Goal: Entertainment & Leisure: Consume media (video, audio)

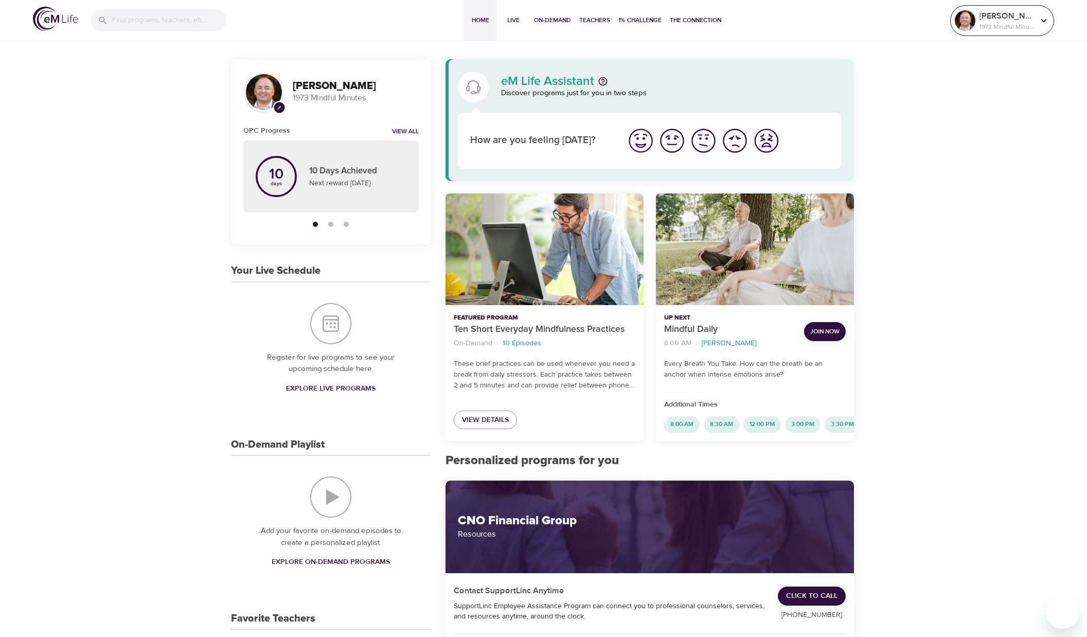
click at [1030, 13] on p "[PERSON_NAME]" at bounding box center [1007, 16] width 55 height 12
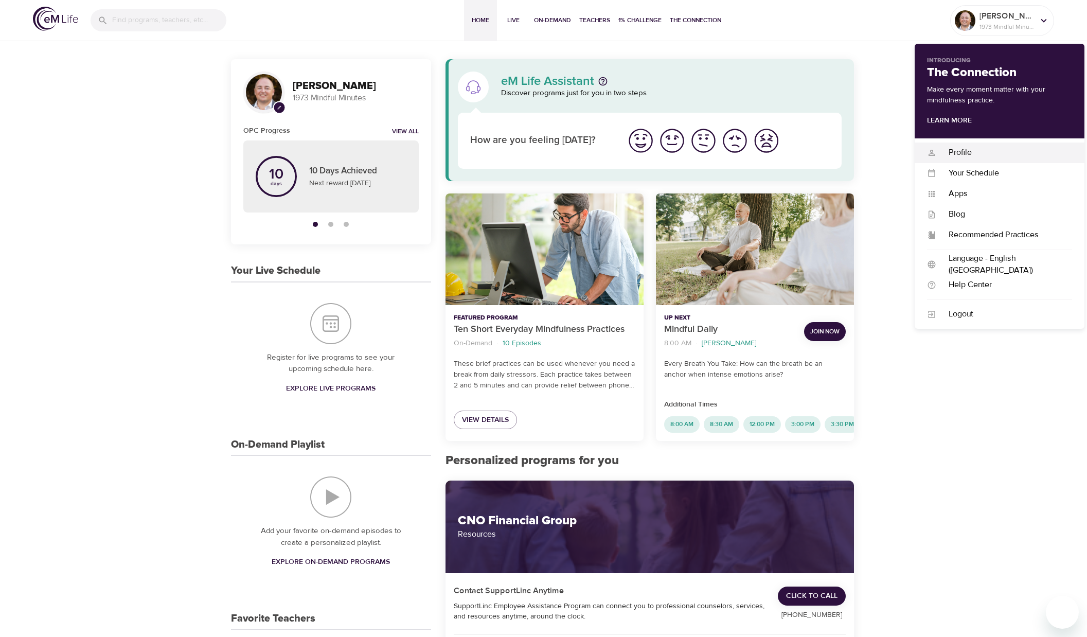
click at [961, 149] on div "Profile" at bounding box center [1004, 153] width 136 height 12
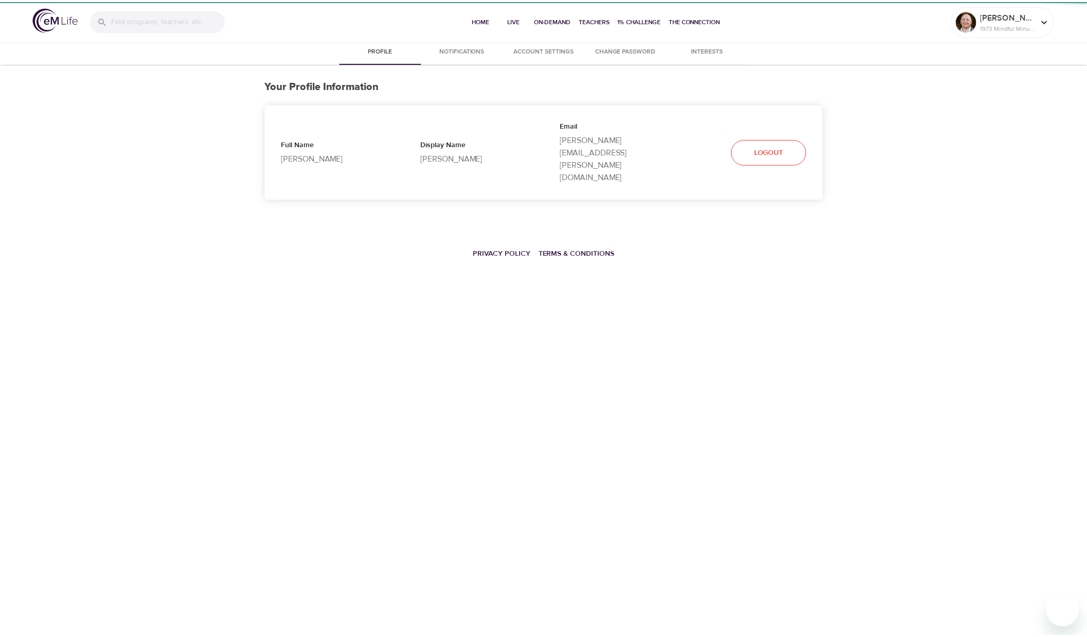
select select "10"
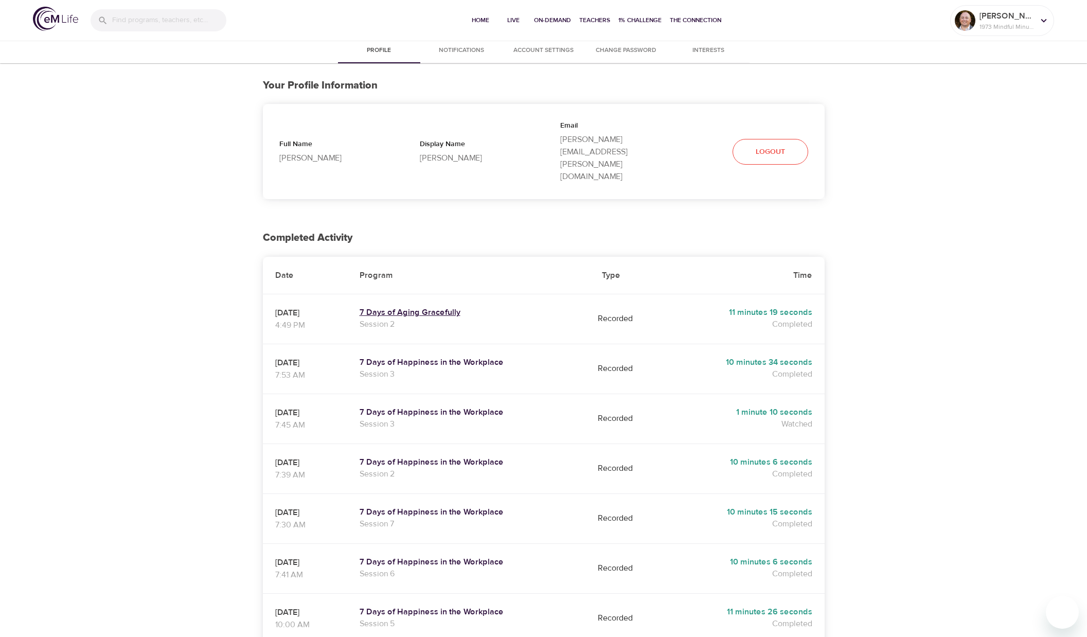
click at [403, 307] on h5 "7 Days of Aging Gracefully" at bounding box center [469, 312] width 218 height 11
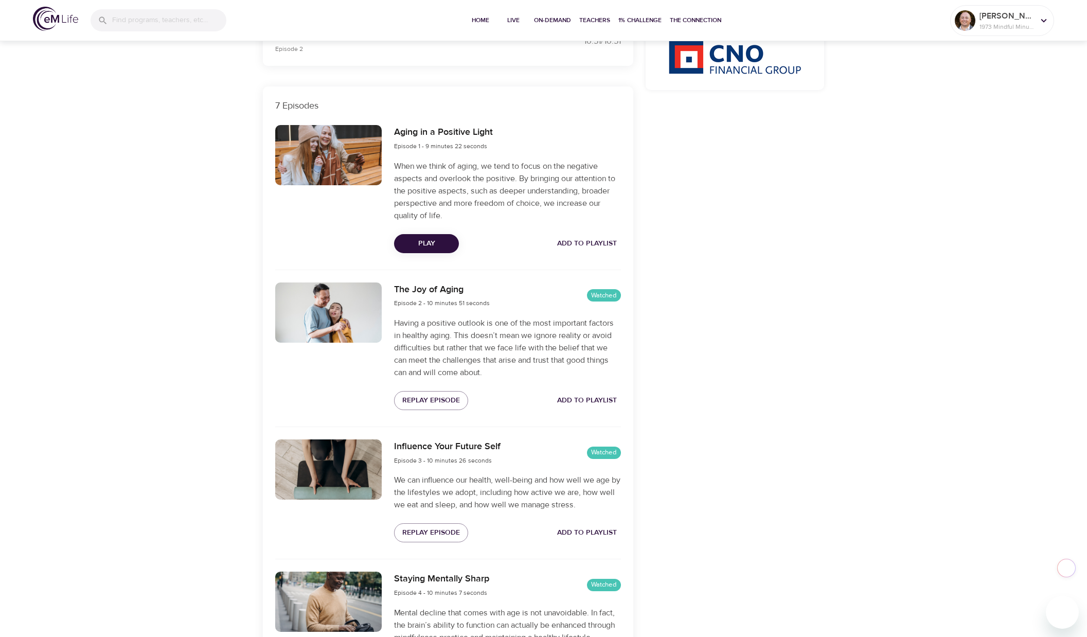
scroll to position [309, 0]
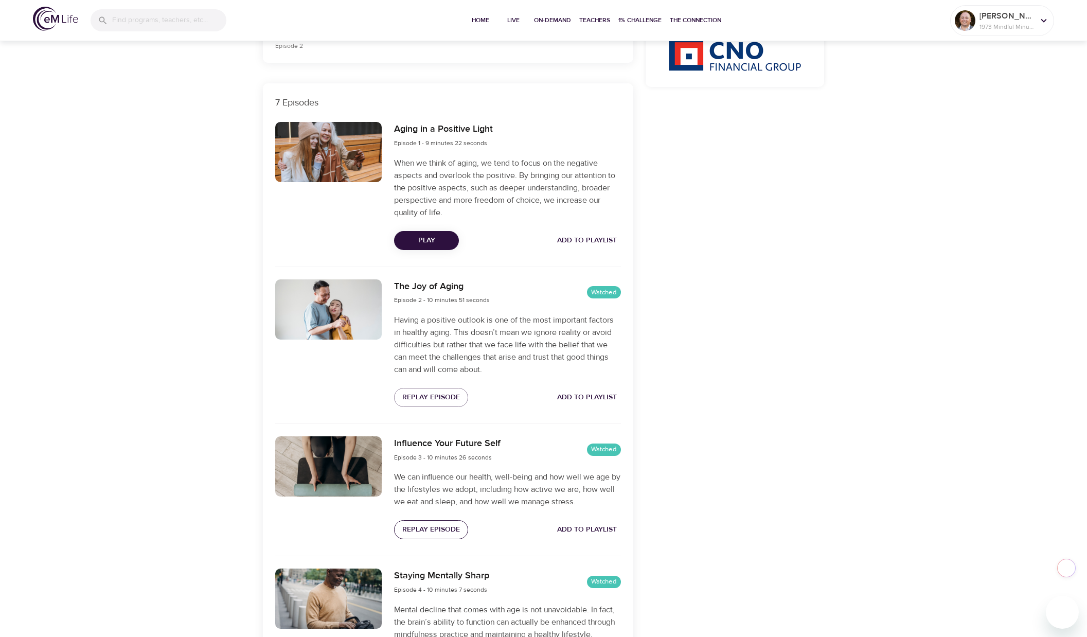
click at [424, 526] on span "Replay Episode" at bounding box center [431, 529] width 58 height 13
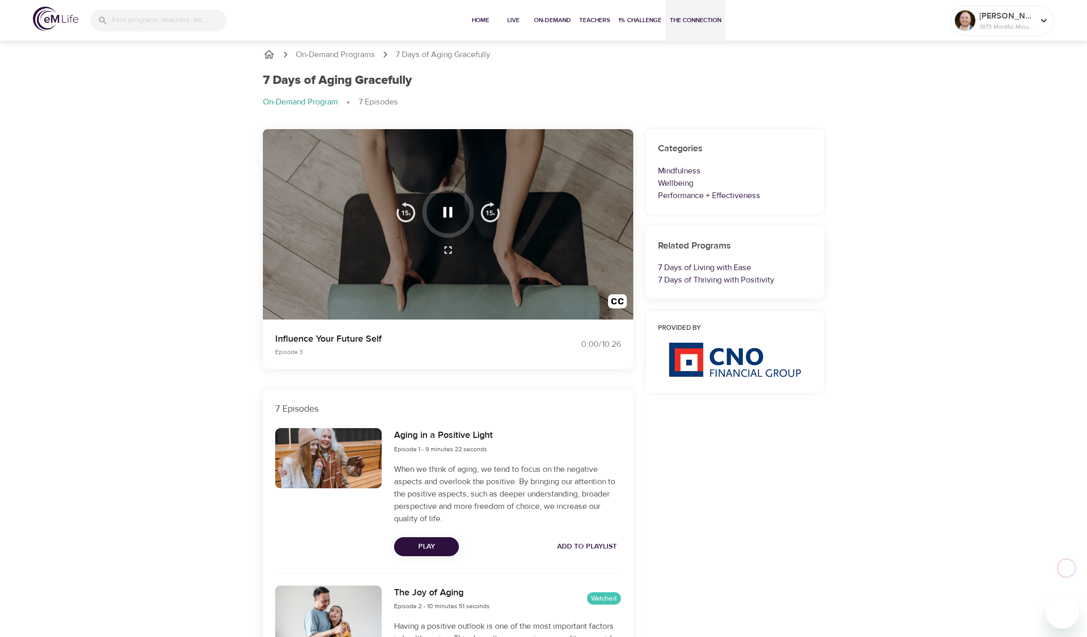
scroll to position [0, 0]
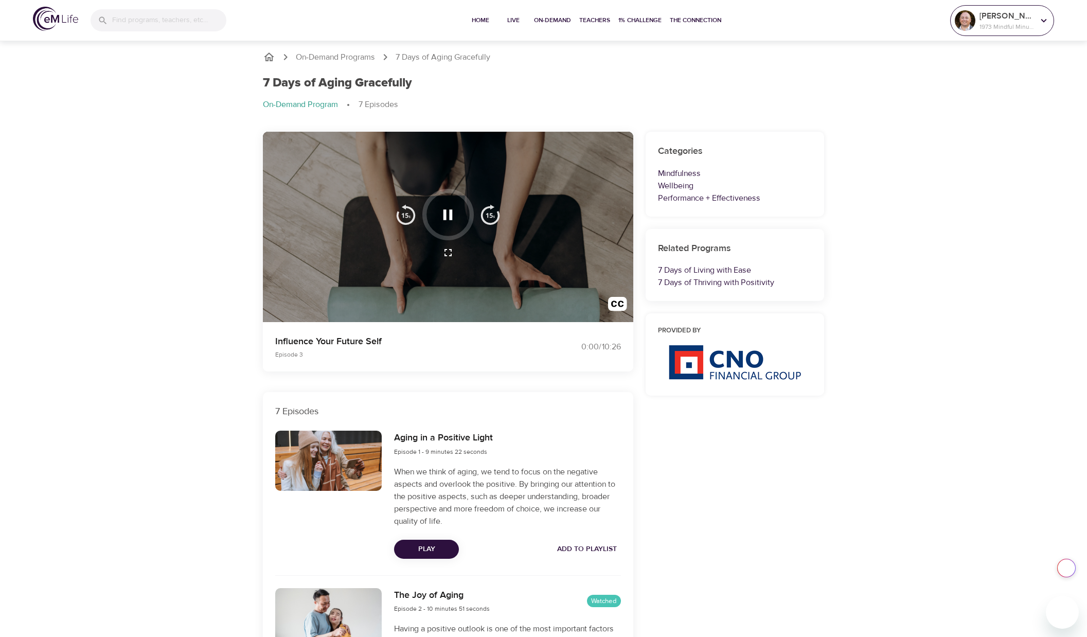
click at [1003, 24] on p "1973 Mindful Minutes" at bounding box center [1007, 26] width 55 height 9
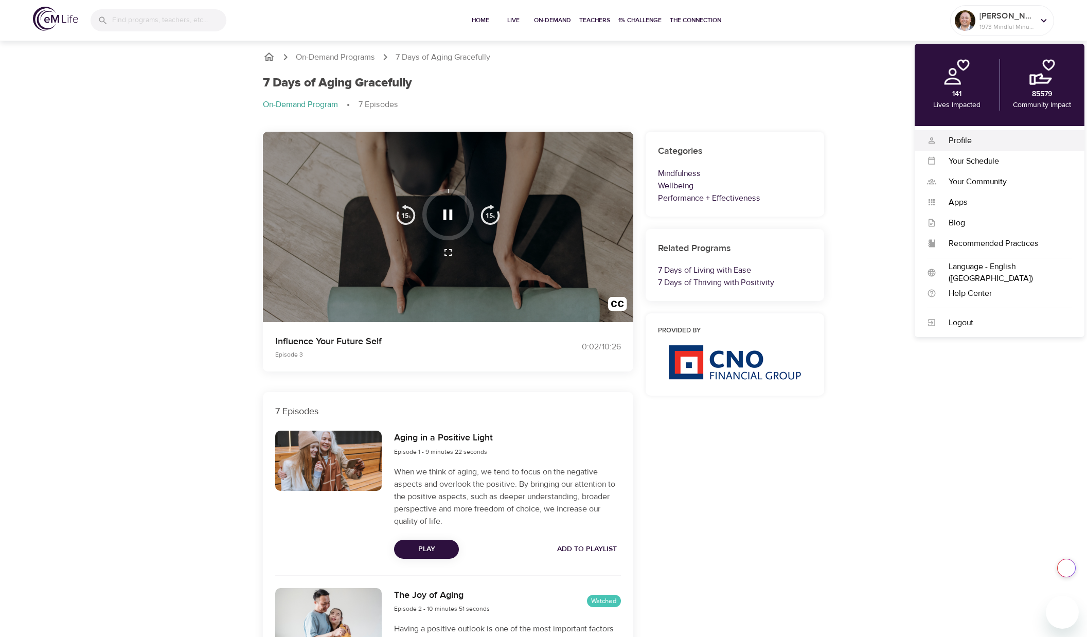
click at [946, 138] on div "Profile" at bounding box center [1004, 141] width 136 height 12
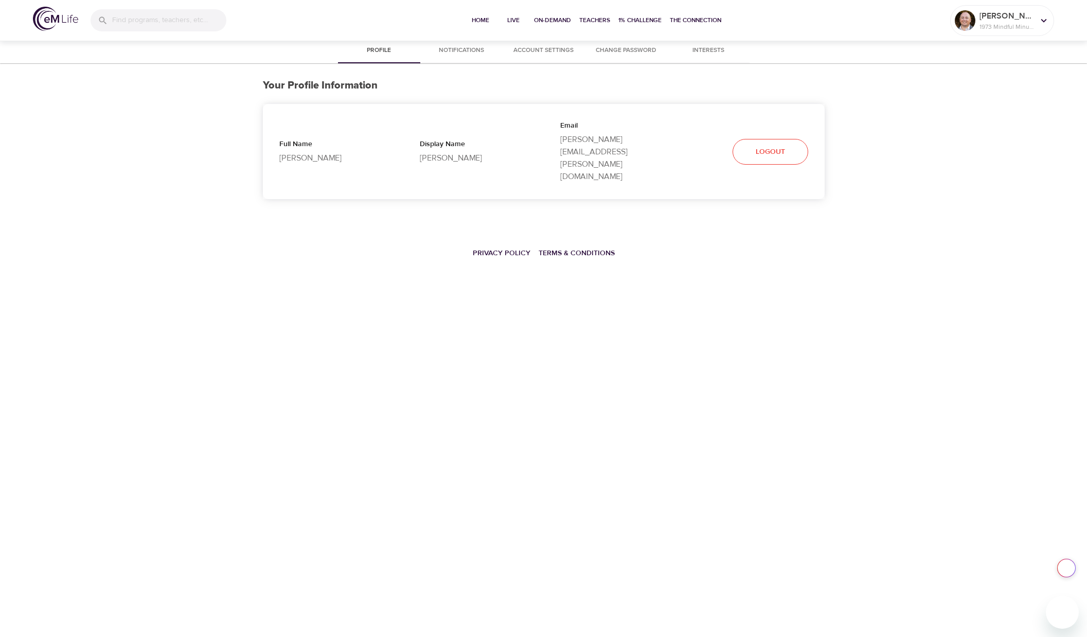
select select "10"
